Goal: Browse casually

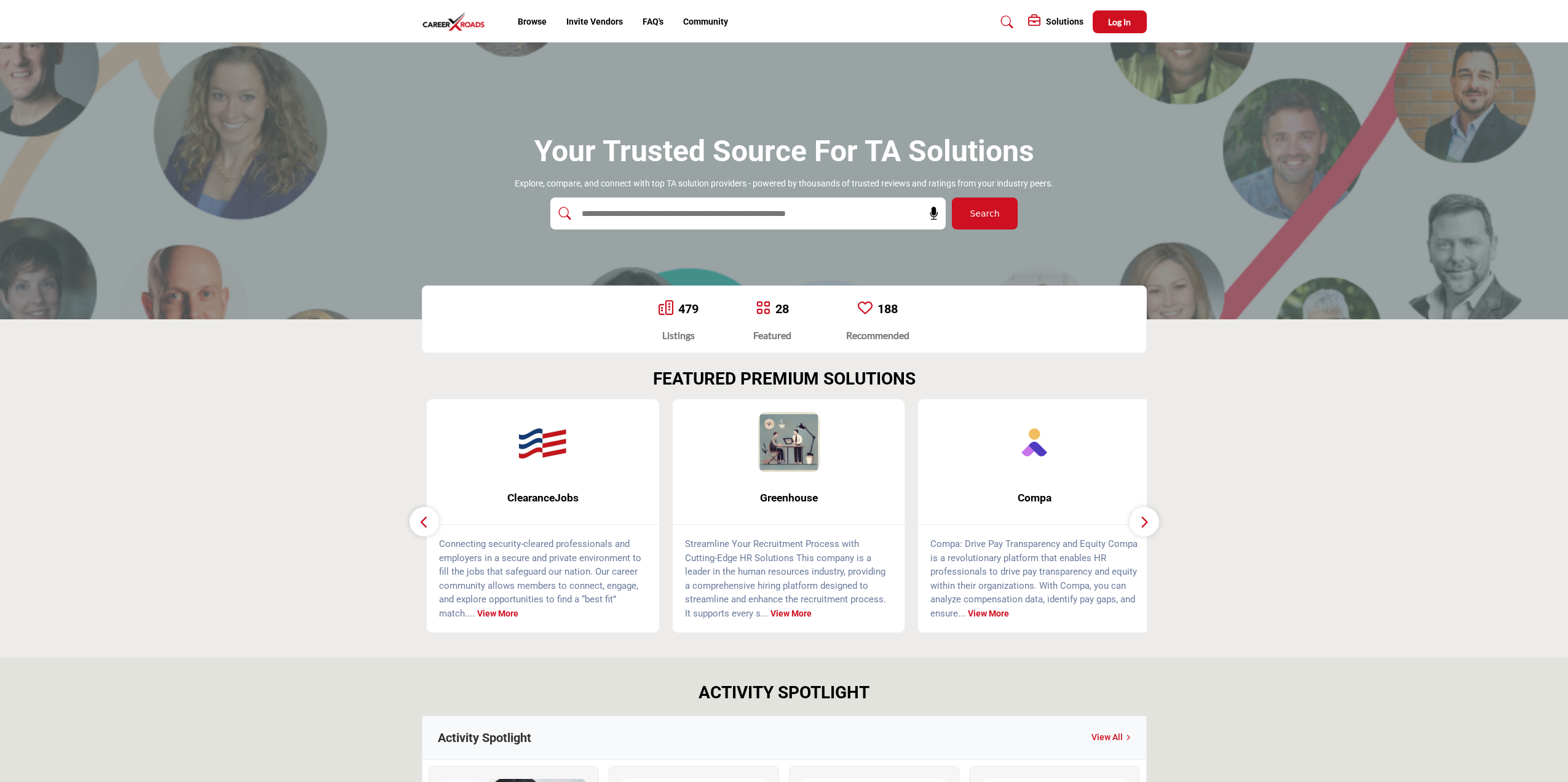
click at [856, 559] on p "Streamline Your Recruitment Process with Cutting-Edge HR Solutions This company…" at bounding box center [789, 578] width 208 height 83
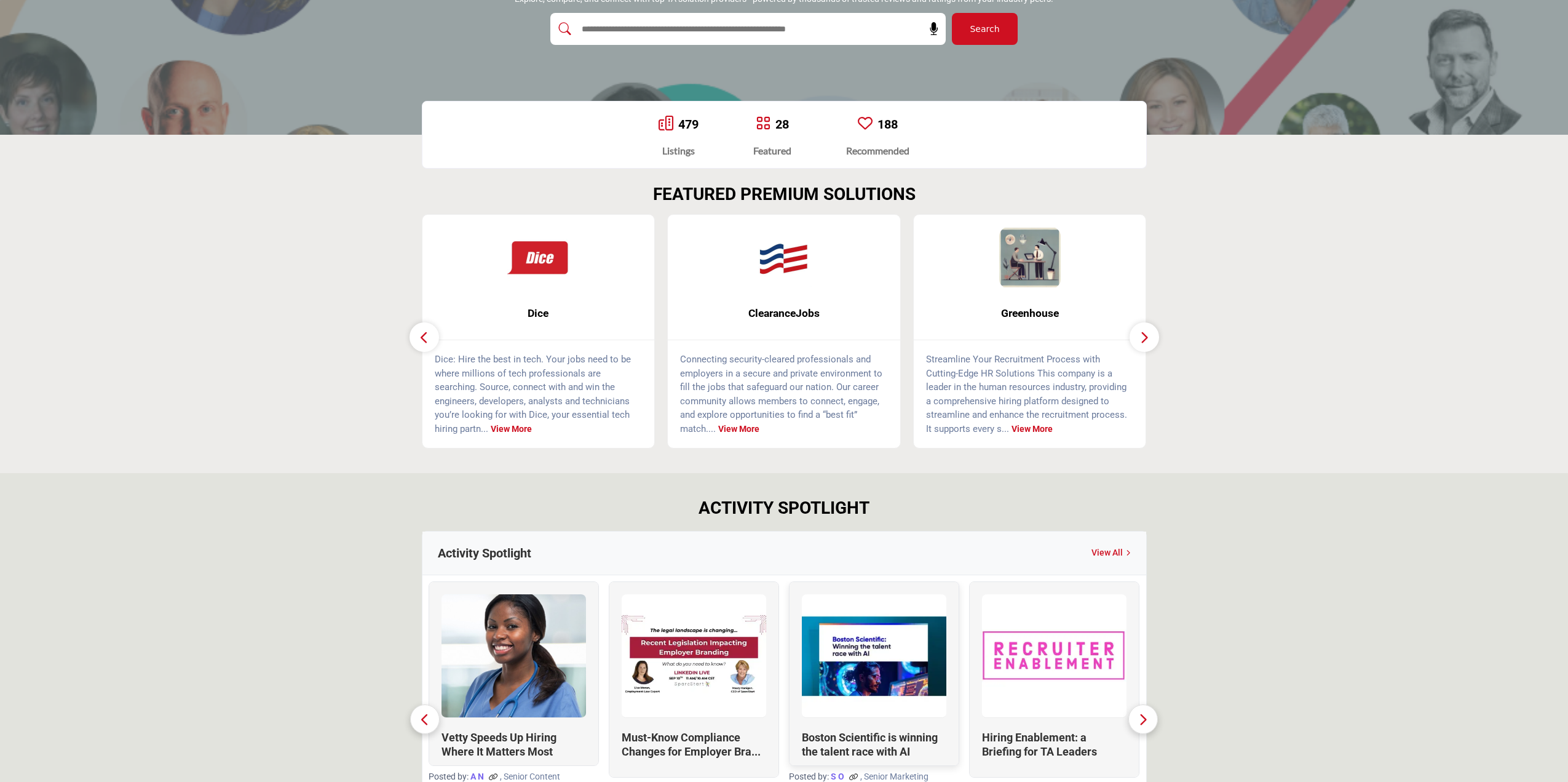
scroll to position [369, 0]
